Goal: Information Seeking & Learning: Learn about a topic

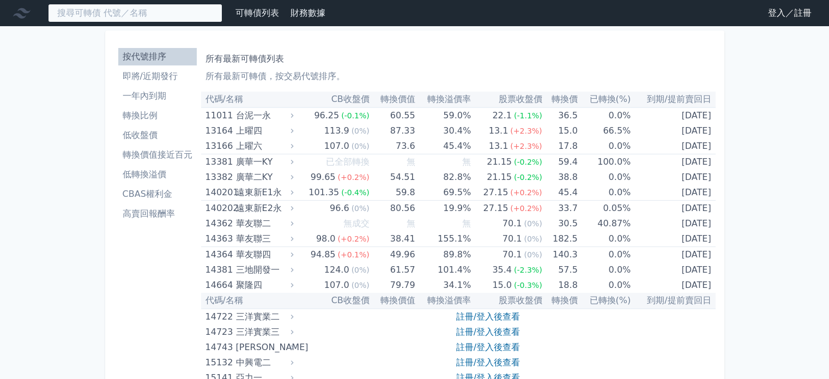
click at [140, 13] on input at bounding box center [135, 13] width 174 height 19
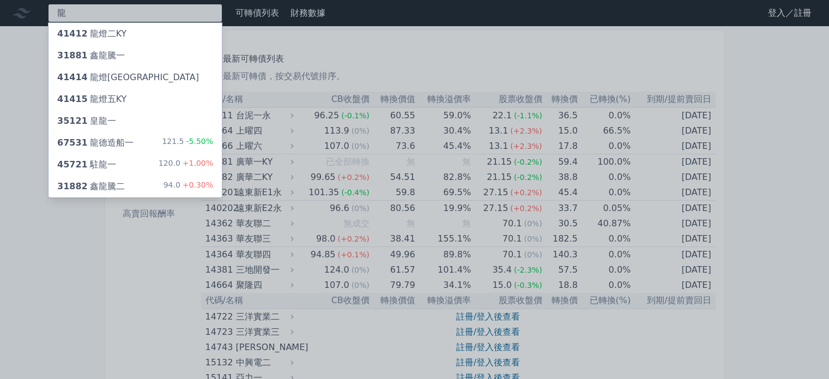
type input "龍"
click at [107, 137] on div "67531 龍德造船一" at bounding box center [95, 142] width 76 height 13
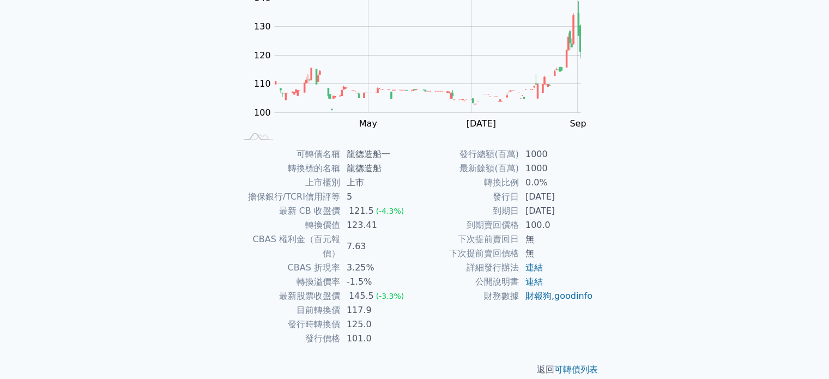
scroll to position [126, 0]
click at [555, 300] on link "goodinfo" at bounding box center [574, 295] width 38 height 10
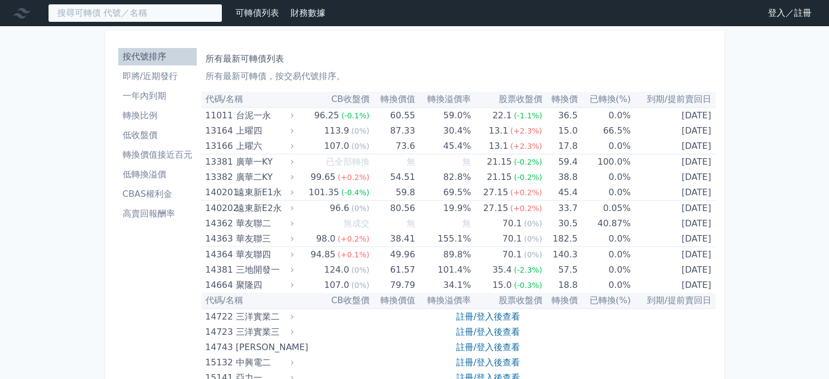
click at [209, 7] on input at bounding box center [135, 13] width 174 height 19
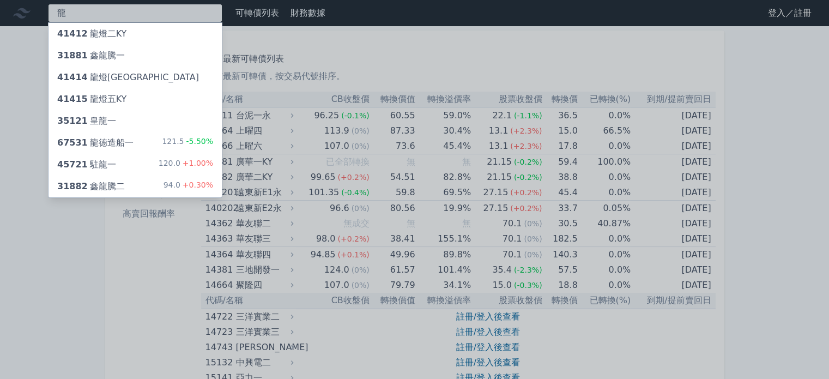
type input "龍"
click at [145, 141] on div "67531 龍德造船一 121.5 -5.50%" at bounding box center [135, 143] width 173 height 22
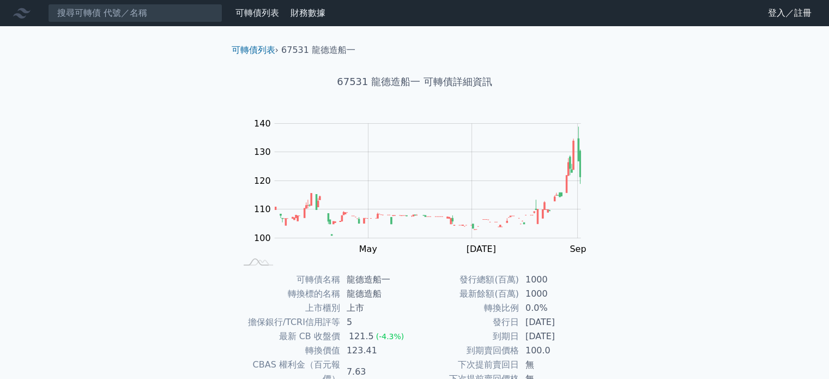
click at [253, 13] on link "可轉債列表" at bounding box center [258, 13] width 44 height 10
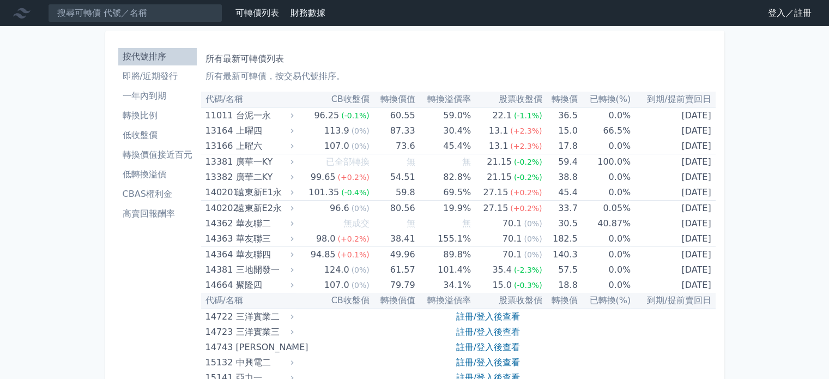
click at [780, 9] on link "登入／註冊" at bounding box center [790, 12] width 61 height 17
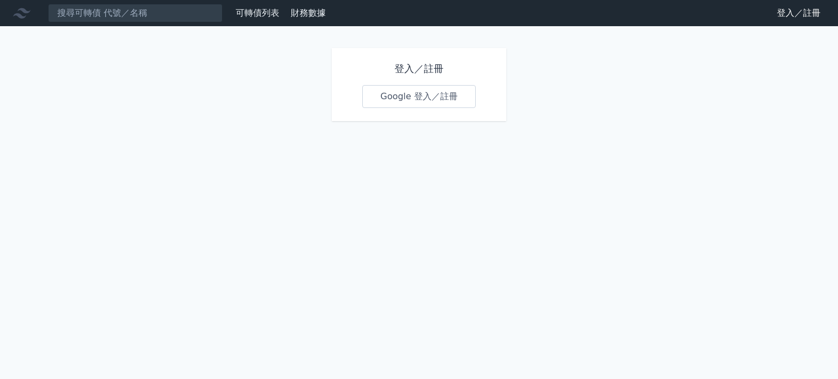
click at [445, 95] on link "Google 登入／註冊" at bounding box center [418, 96] width 113 height 23
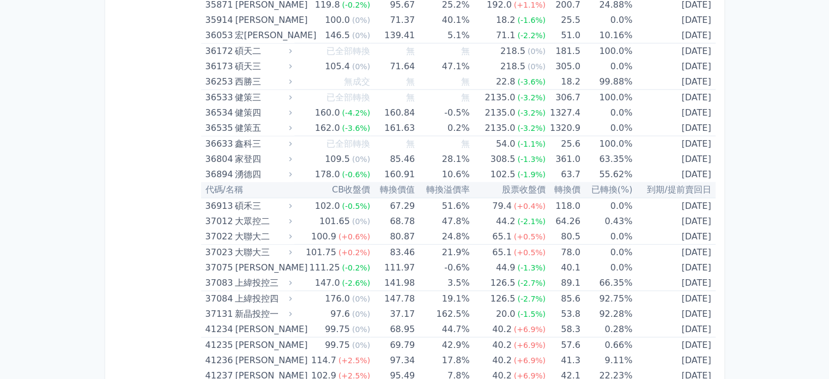
scroll to position [2726, 0]
